Goal: Task Accomplishment & Management: Manage account settings

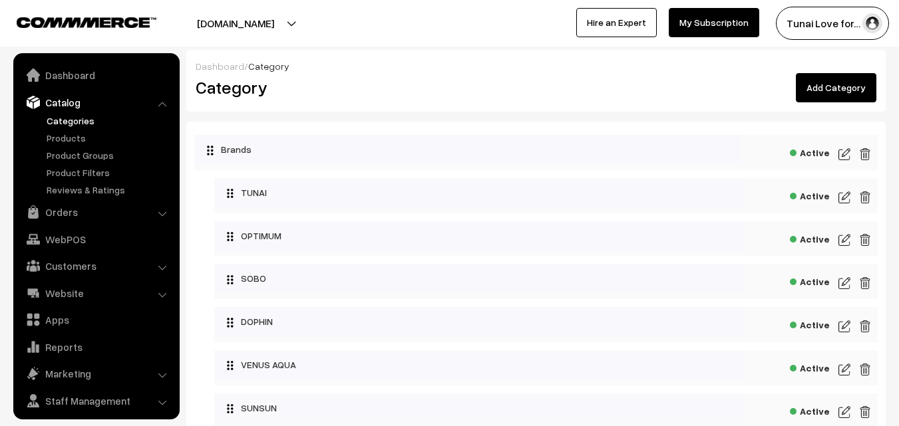
scroll to position [33, 0]
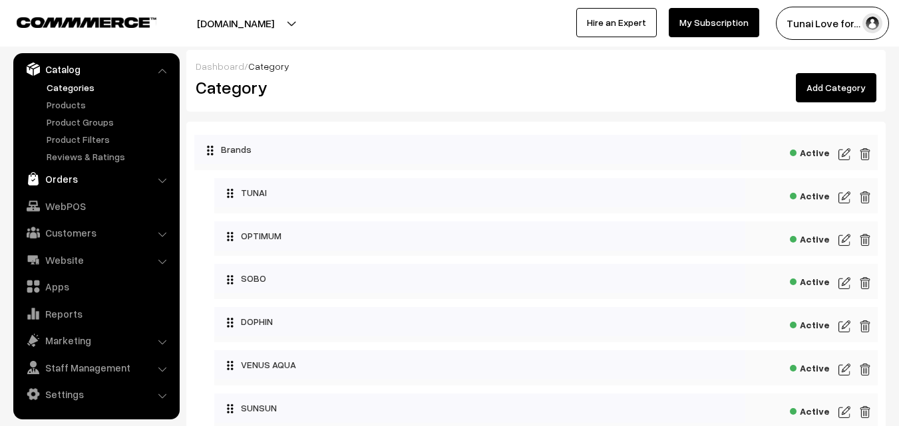
click at [55, 184] on link "Orders" at bounding box center [96, 179] width 158 height 24
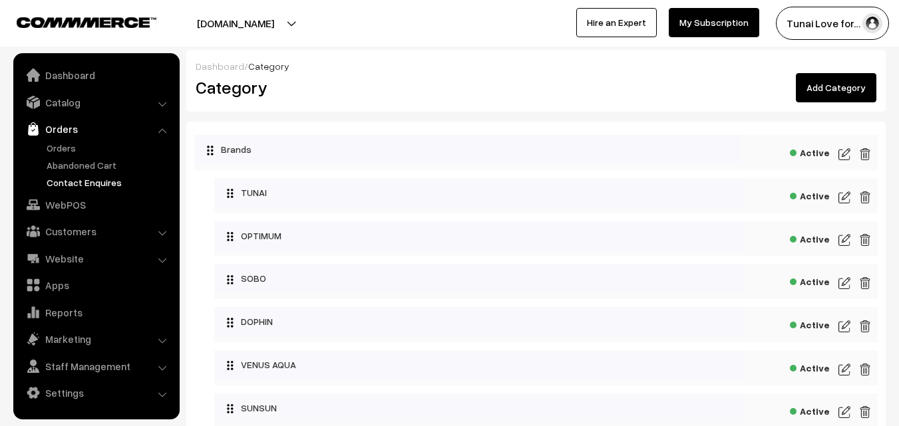
scroll to position [0, 0]
click at [58, 145] on link "Orders" at bounding box center [109, 148] width 132 height 14
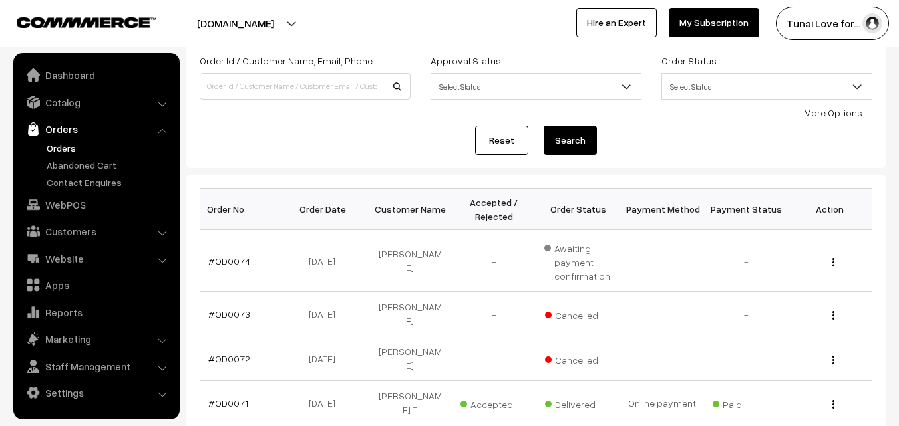
scroll to position [133, 0]
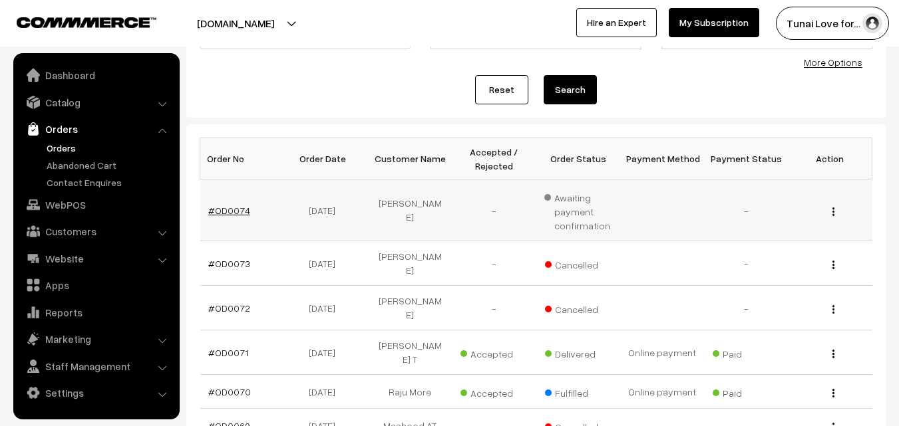
click at [229, 212] on link "#OD0074" at bounding box center [229, 210] width 42 height 11
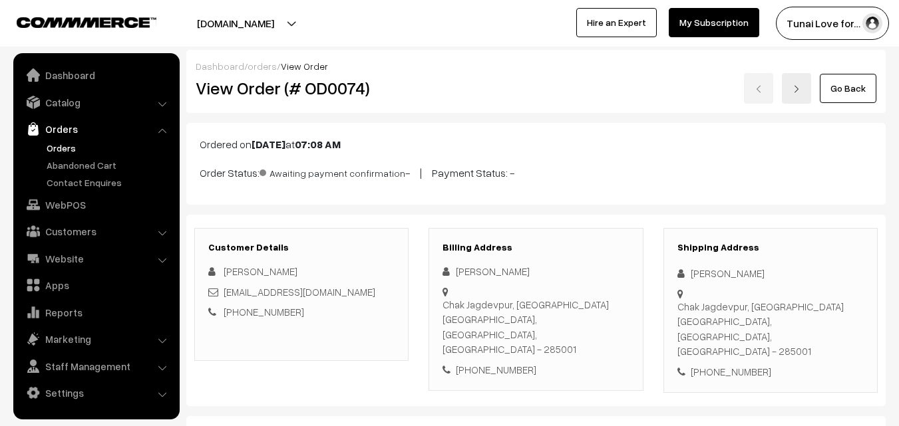
click at [49, 147] on link "Orders" at bounding box center [109, 148] width 132 height 14
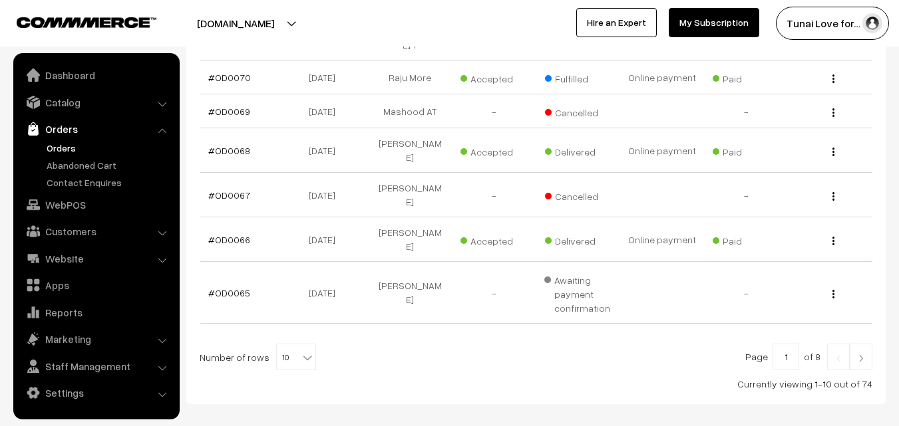
scroll to position [448, 0]
click at [303, 351] on b at bounding box center [307, 357] width 13 height 13
select select "60"
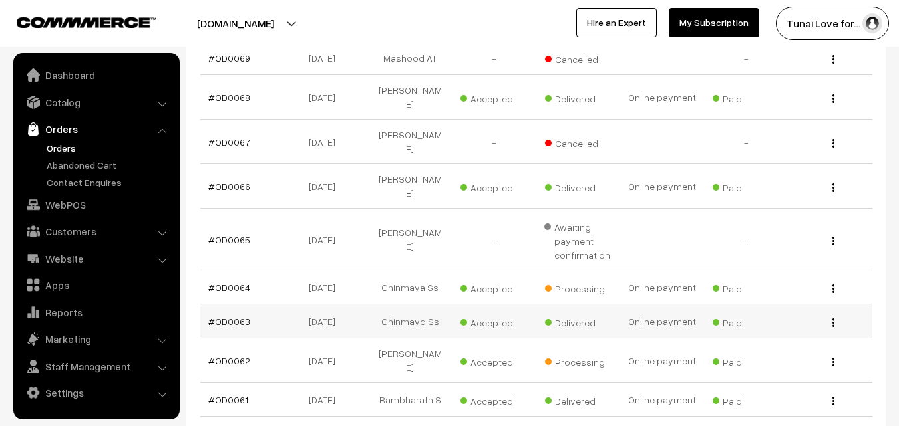
scroll to position [133, 0]
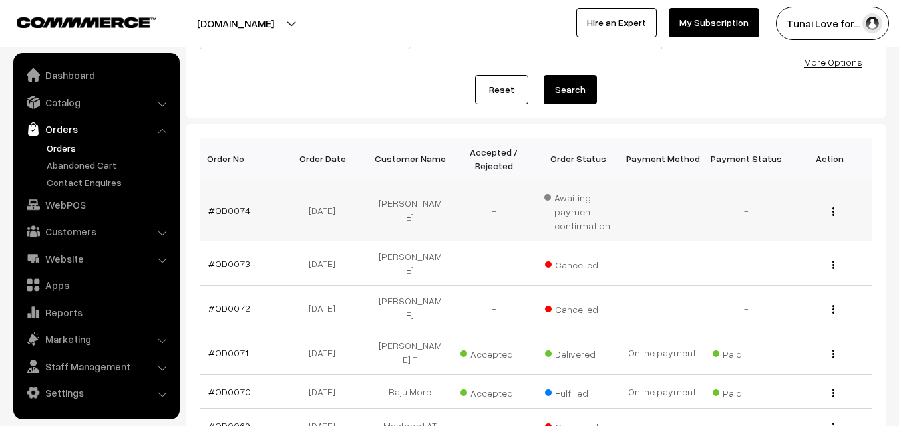
click at [236, 212] on link "#OD0074" at bounding box center [229, 210] width 42 height 11
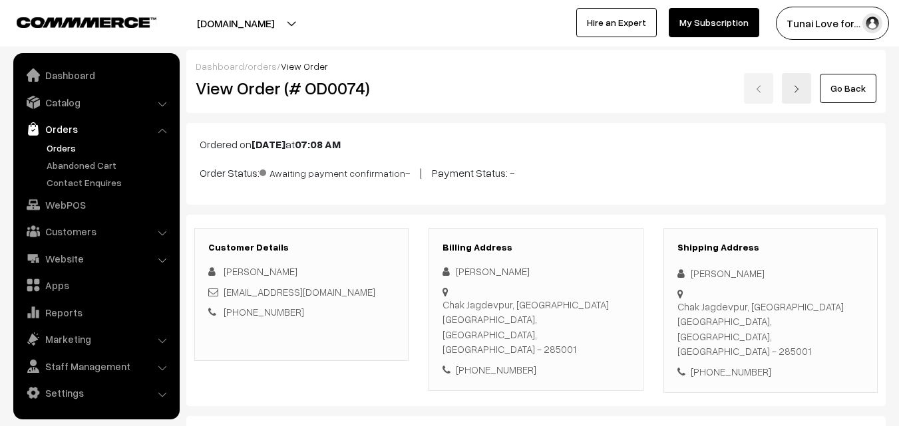
click at [65, 151] on link "Orders" at bounding box center [109, 148] width 132 height 14
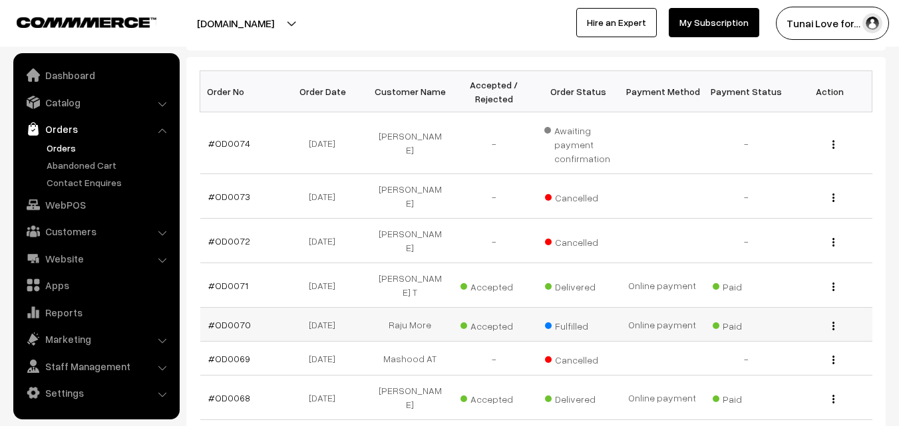
scroll to position [200, 0]
click at [232, 197] on link "#OD0073" at bounding box center [229, 197] width 42 height 11
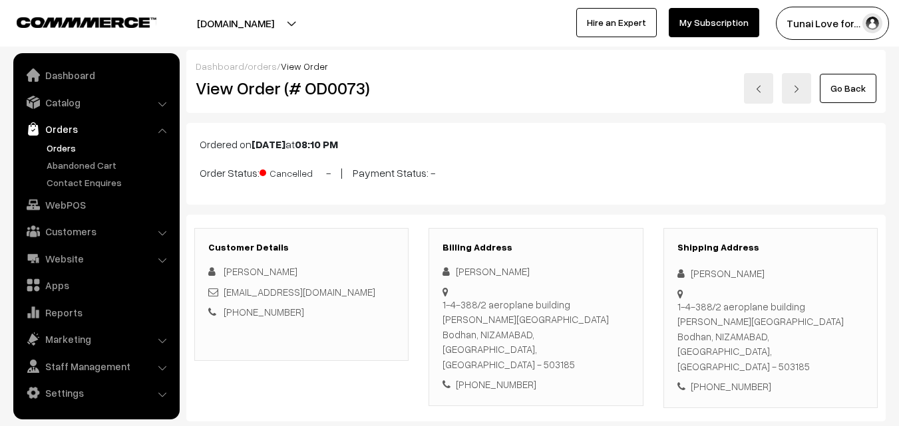
scroll to position [67, 0]
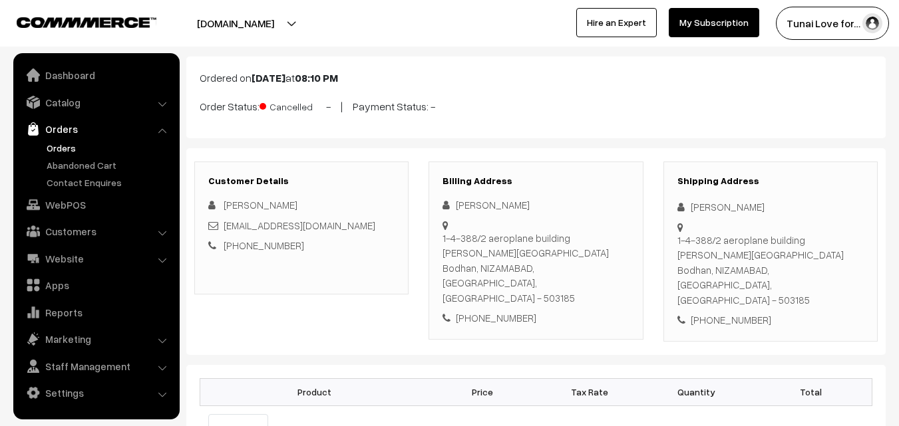
click at [56, 148] on link "Orders" at bounding box center [109, 148] width 132 height 14
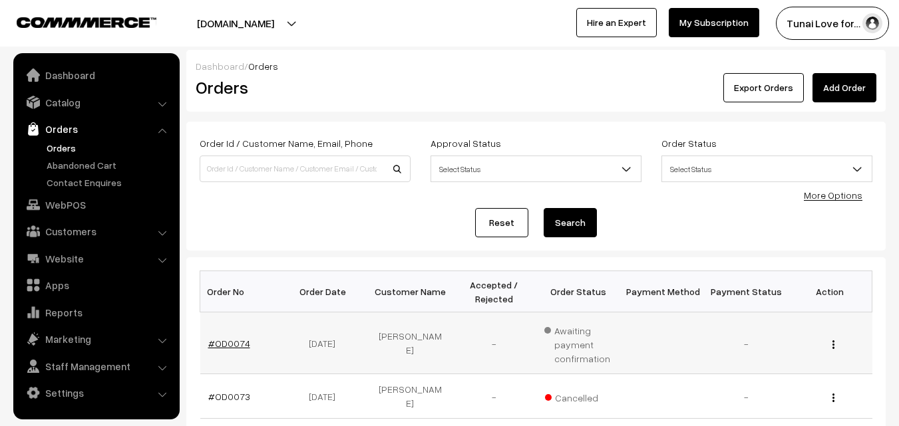
click at [234, 338] on link "#OD0074" at bounding box center [229, 343] width 42 height 11
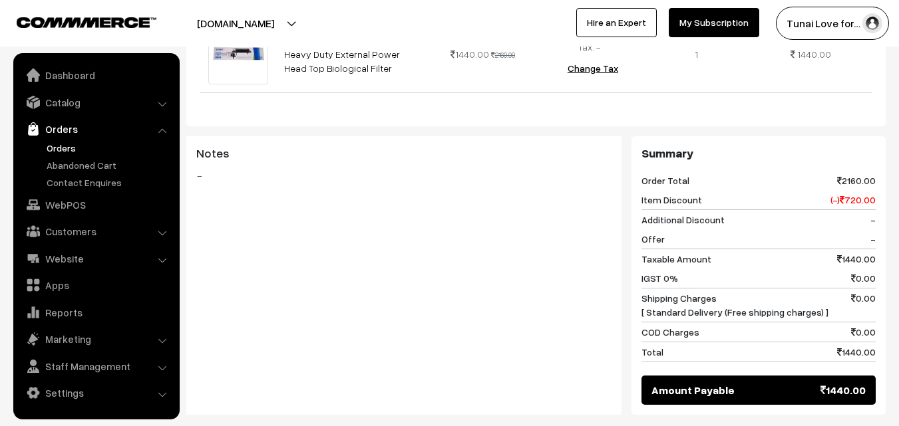
scroll to position [484, 0]
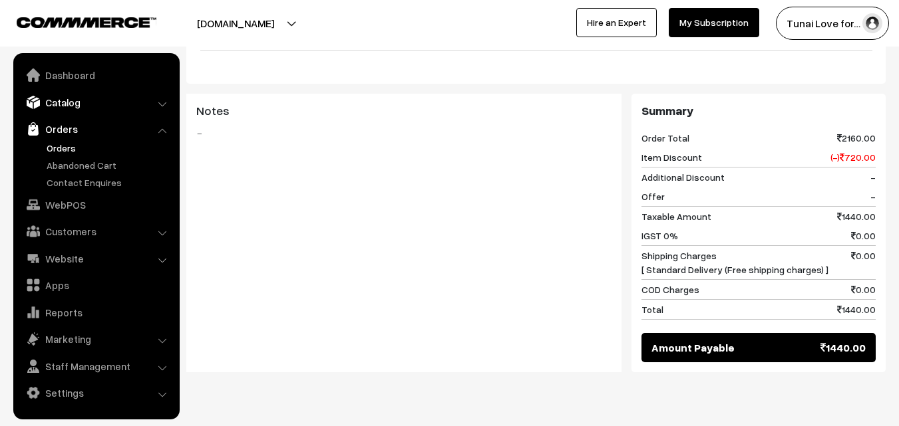
click at [64, 111] on link "Catalog" at bounding box center [96, 102] width 158 height 24
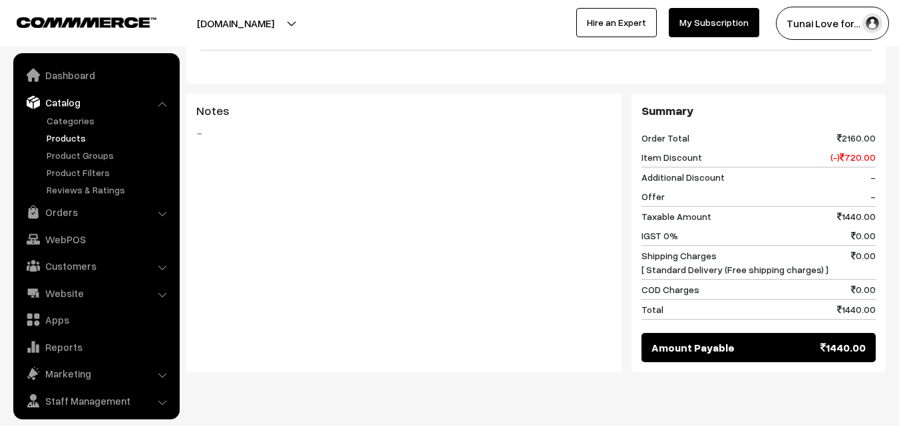
click at [64, 140] on link "Products" at bounding box center [109, 138] width 132 height 14
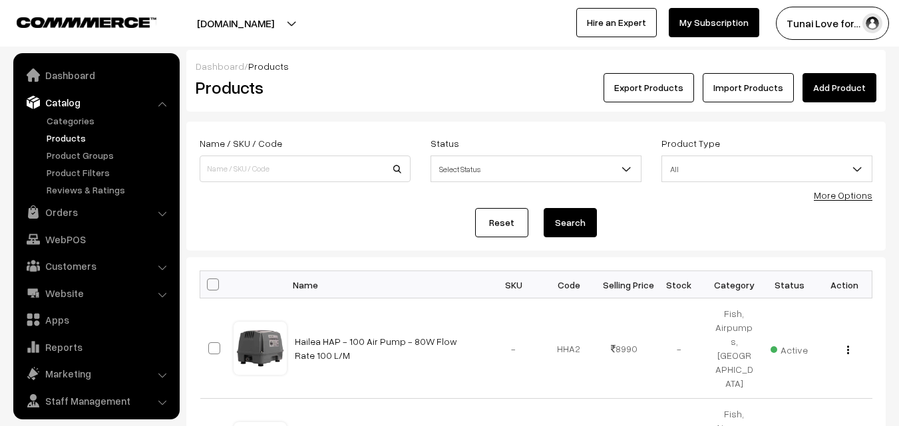
scroll to position [33, 0]
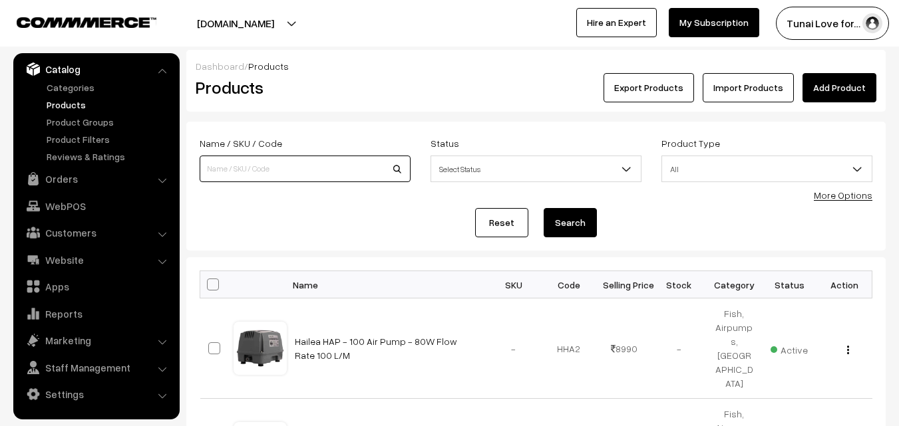
click at [273, 167] on input at bounding box center [305, 169] width 211 height 27
type input "sobo"
click at [544, 208] on button "Search" at bounding box center [570, 222] width 53 height 29
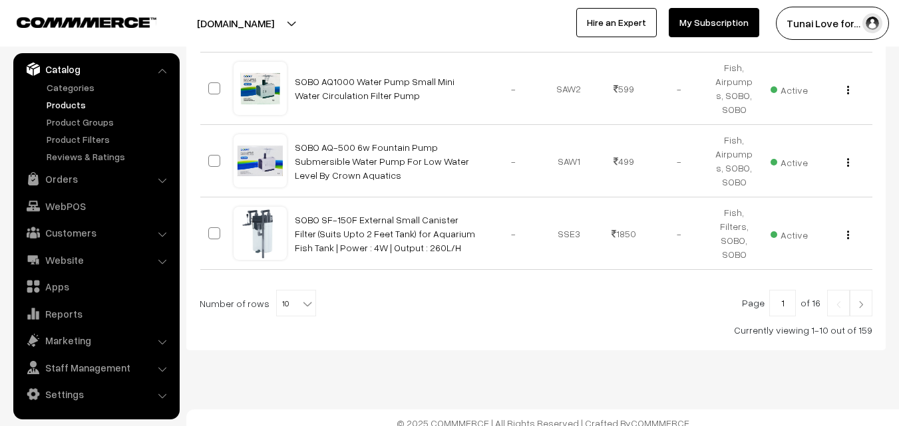
scroll to position [759, 0]
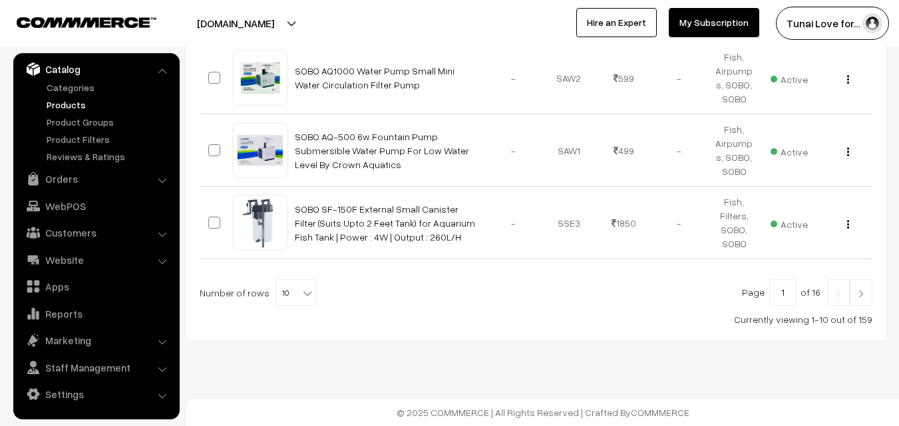
click at [301, 299] on b at bounding box center [307, 293] width 13 height 13
select select "80"
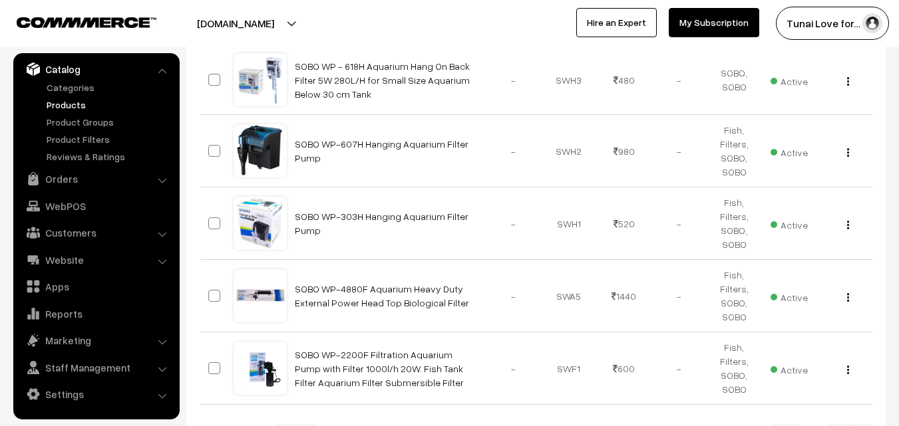
scroll to position [5777, 0]
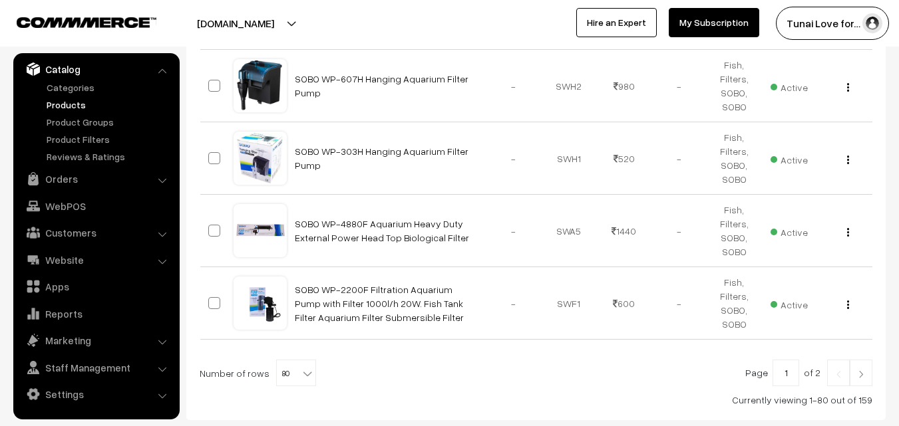
click at [859, 371] on img at bounding box center [861, 375] width 12 height 8
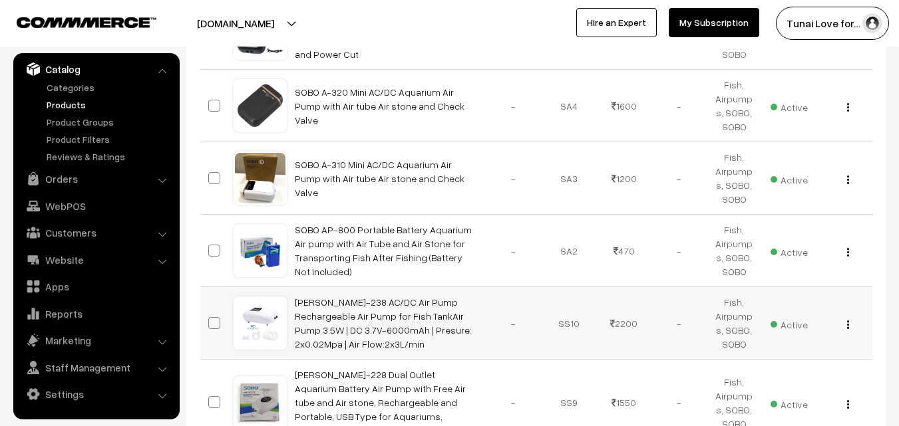
scroll to position [1952, 0]
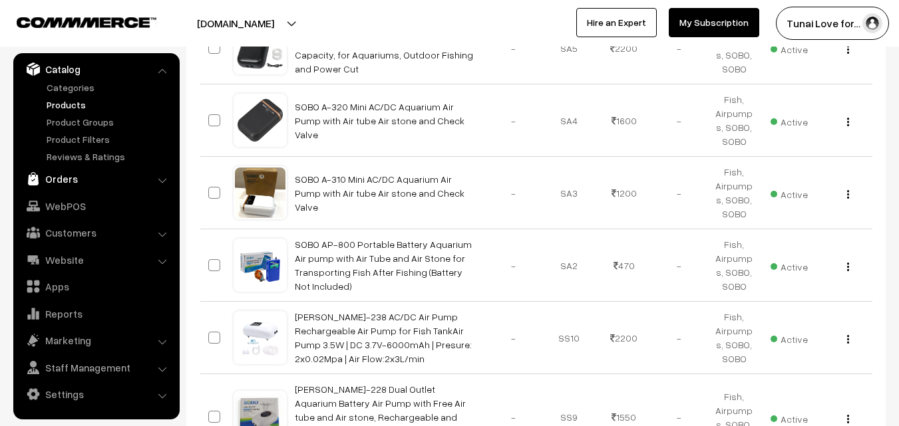
click at [74, 179] on link "Orders" at bounding box center [96, 179] width 158 height 24
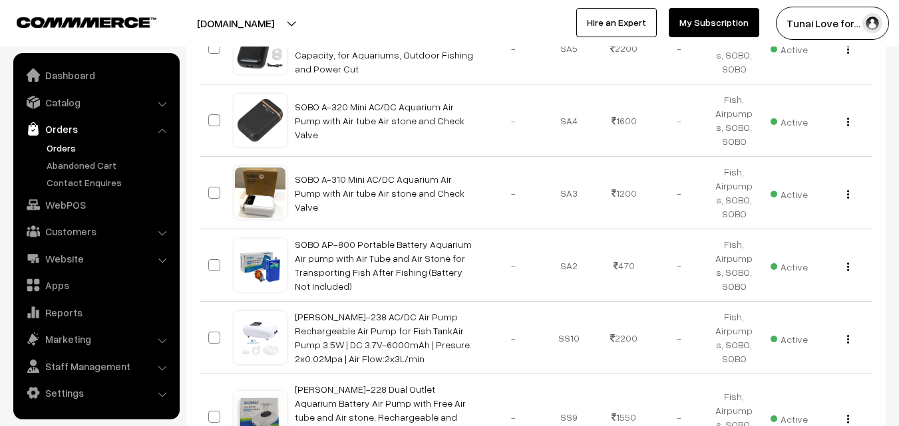
click at [63, 146] on link "Orders" at bounding box center [109, 148] width 132 height 14
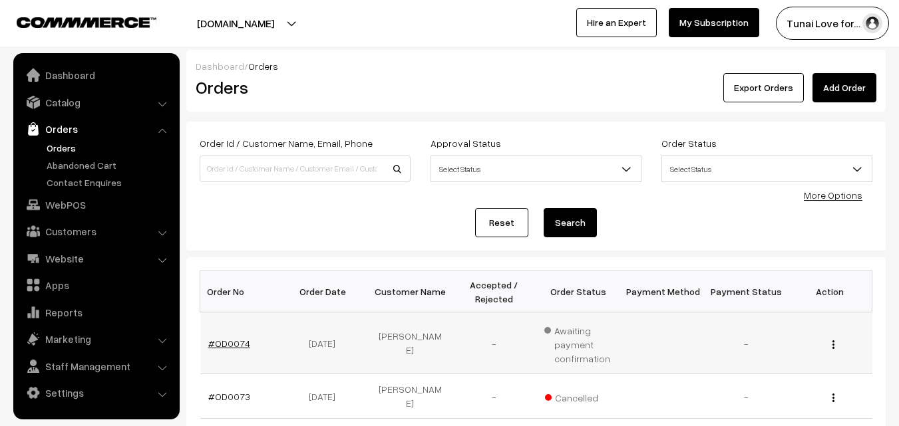
click at [234, 338] on link "#OD0074" at bounding box center [229, 343] width 42 height 11
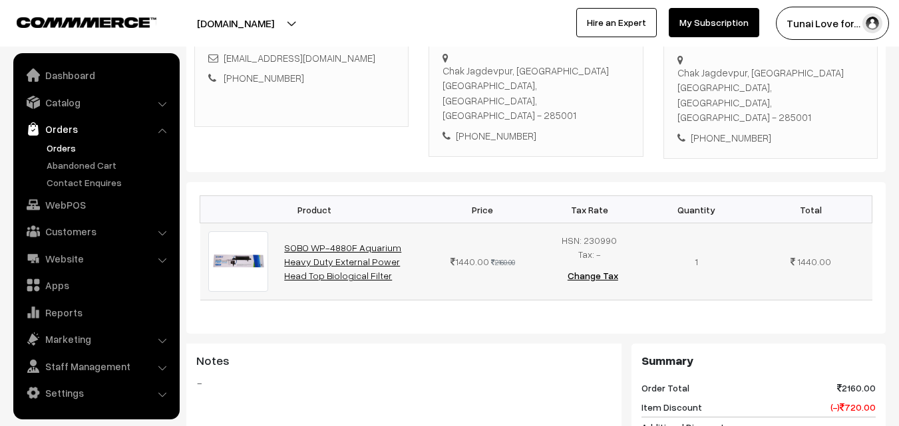
scroll to position [266, 0]
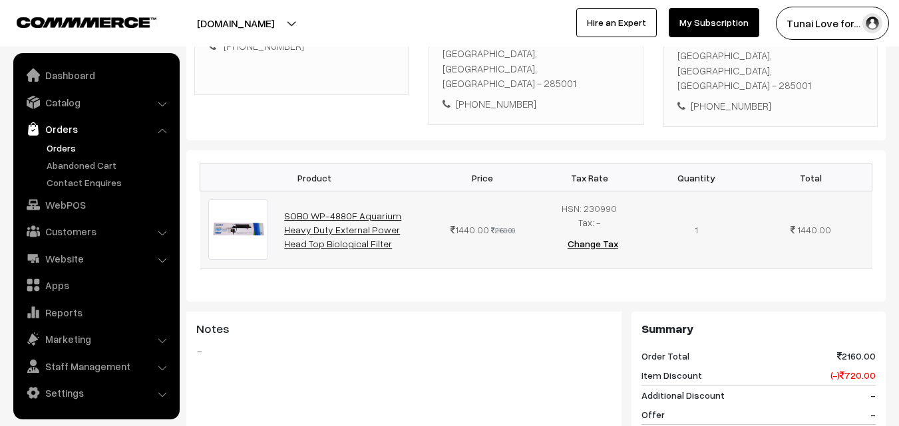
click at [327, 210] on link "SOBO WP-4880F Aquarium Heavy Duty External Power Head Top Biological Filter" at bounding box center [342, 229] width 117 height 39
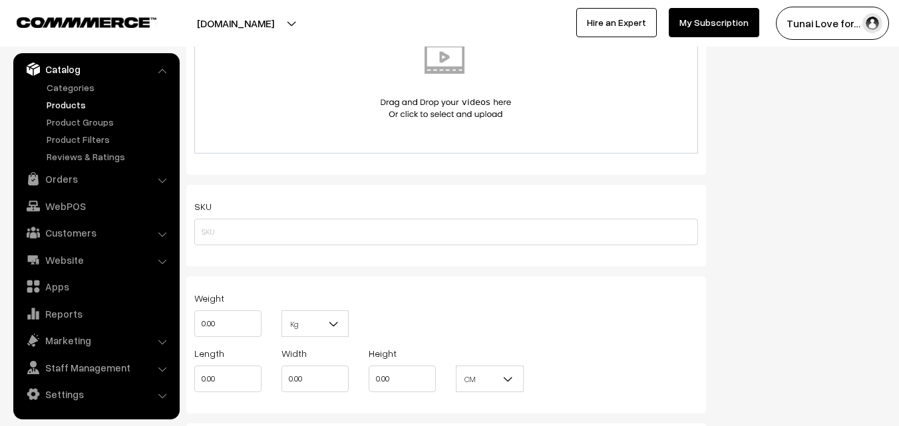
scroll to position [1198, 0]
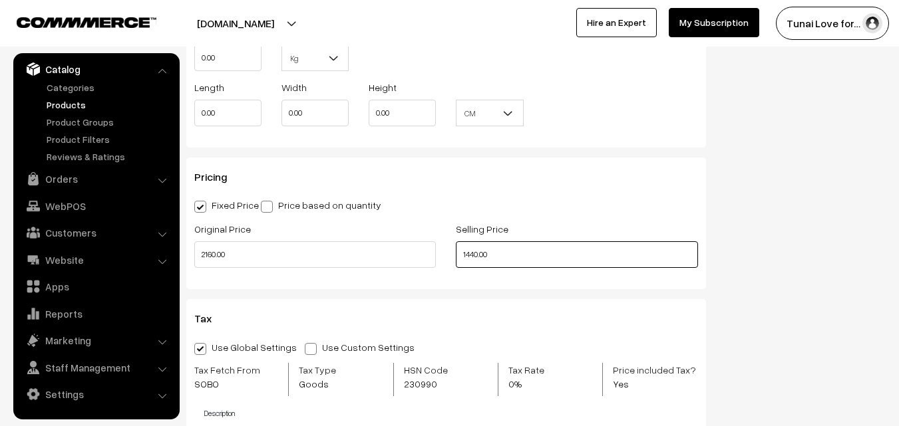
click at [550, 252] on input "1440.00" at bounding box center [577, 255] width 242 height 27
click at [503, 255] on input "1440.00" at bounding box center [577, 255] width 242 height 27
click at [467, 252] on input "1440.00" at bounding box center [577, 255] width 242 height 27
drag, startPoint x: 461, startPoint y: 253, endPoint x: 535, endPoint y: 253, distance: 73.9
click at [535, 253] on input "1440.00" at bounding box center [577, 255] width 242 height 27
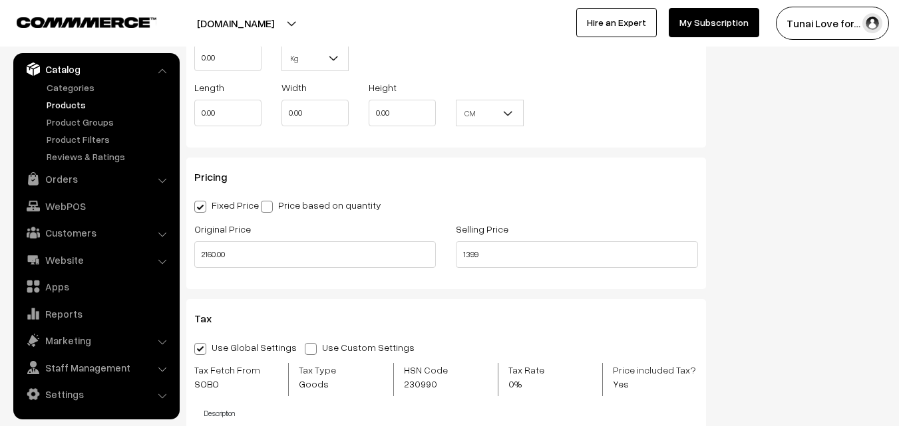
type input "1399.00"
click at [551, 287] on div "Pricing Fixed Price Price based on quantity Original Price 2160.00 Selling Pric…" at bounding box center [446, 224] width 520 height 132
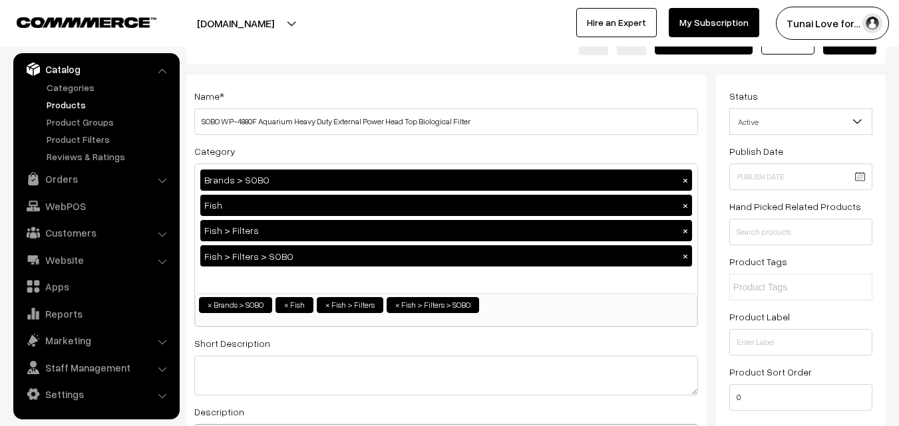
scroll to position [0, 0]
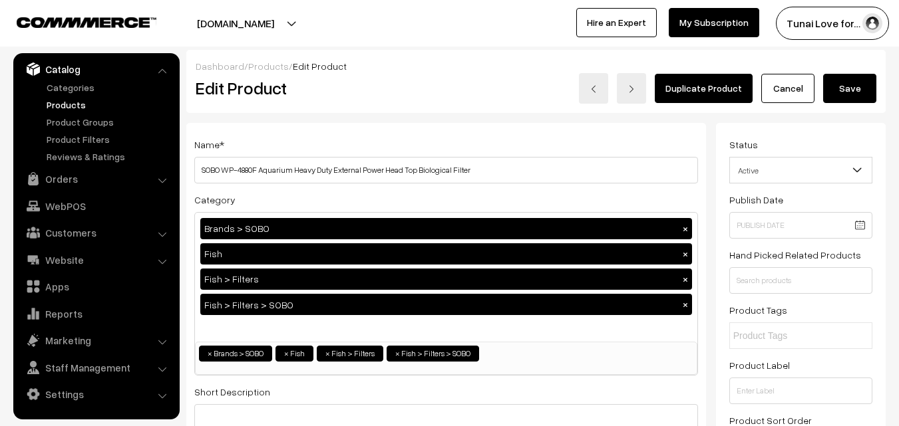
click at [843, 86] on button "Save" at bounding box center [849, 88] width 53 height 29
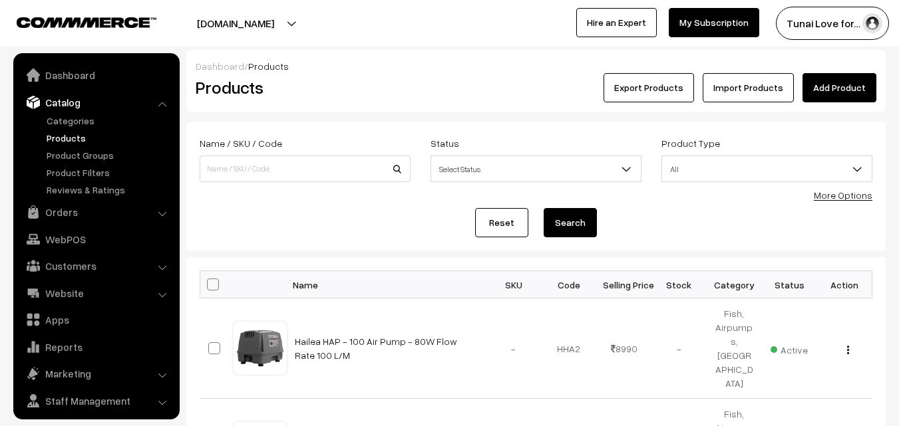
scroll to position [33, 0]
